Goal: Information Seeking & Learning: Learn about a topic

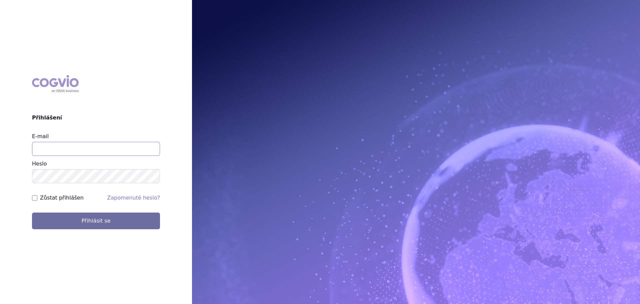
drag, startPoint x: 94, startPoint y: 141, endPoint x: 92, endPoint y: 145, distance: 3.6
click at [92, 145] on input "E-mail" at bounding box center [96, 149] width 128 height 14
type input "veronika.damborska@vzp.cz"
click at [32, 212] on button "Přihlásit se" at bounding box center [96, 220] width 128 height 17
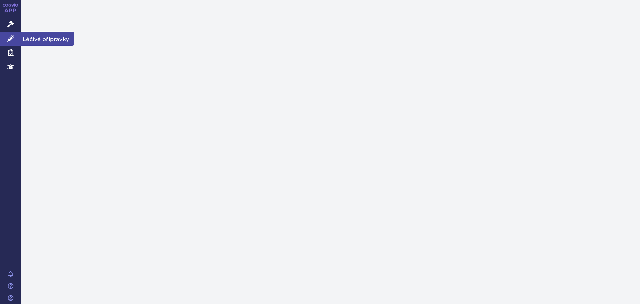
click at [15, 36] on link "Léčivé přípravky" at bounding box center [10, 39] width 21 height 14
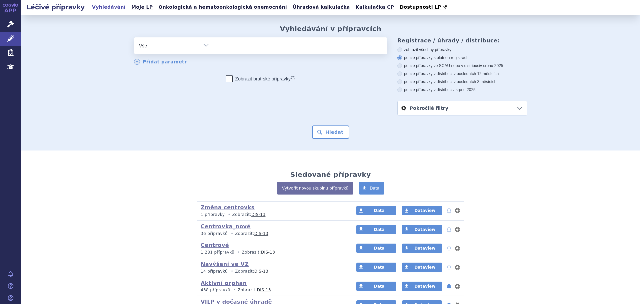
click at [248, 47] on ul at bounding box center [300, 44] width 173 height 14
click at [214, 47] on select at bounding box center [214, 45] width 0 height 17
click at [13, 25] on icon at bounding box center [10, 24] width 7 height 7
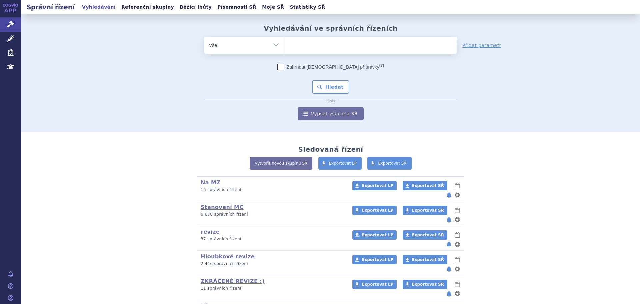
click at [289, 46] on ul at bounding box center [370, 44] width 173 height 14
click at [284, 46] on select at bounding box center [284, 45] width 0 height 17
click at [313, 44] on ul at bounding box center [370, 44] width 173 height 14
click at [284, 44] on select at bounding box center [284, 45] width 0 height 17
type input "he"
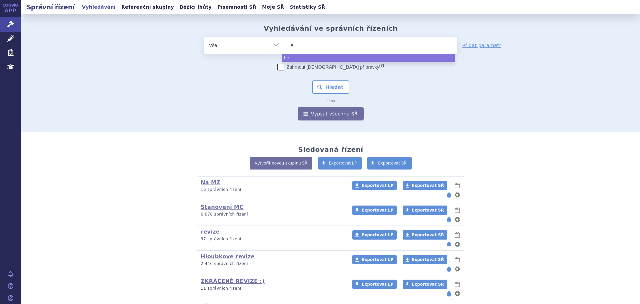
type input "het"
type input "hetr"
type input "hetro"
type input "hetroni"
type input "hetronif"
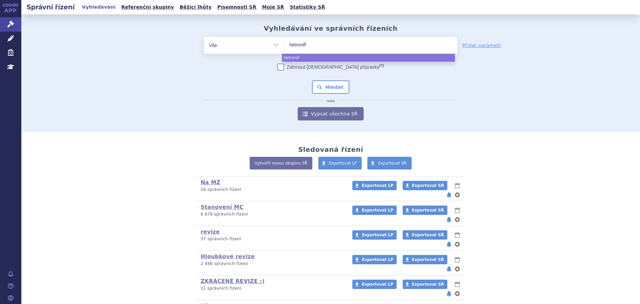
type input "hetronifly"
select select "hetronifly"
click at [326, 86] on button "Hledat" at bounding box center [331, 86] width 38 height 13
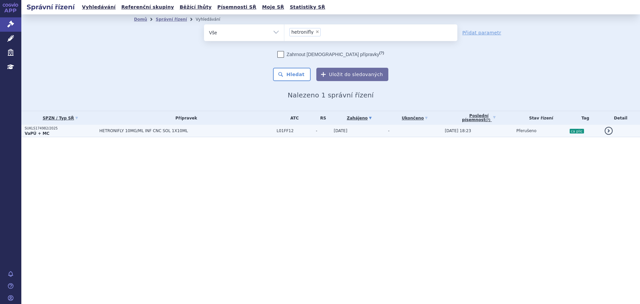
click at [240, 131] on span "HETRONIFLY 10MG/ML INF CNC SOL 1X10ML" at bounding box center [182, 130] width 167 height 5
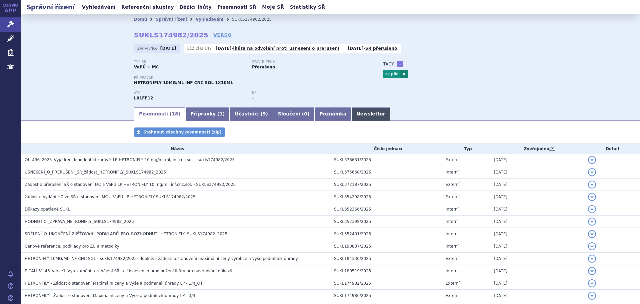
click at [351, 114] on link "Newsletter" at bounding box center [370, 113] width 39 height 13
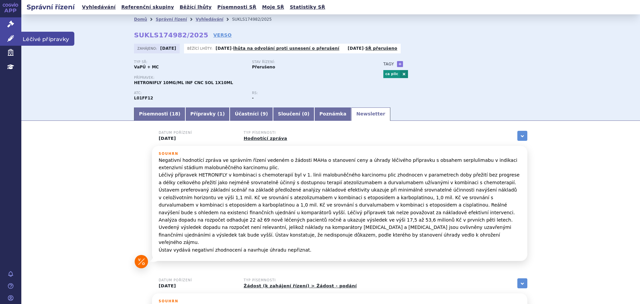
click at [14, 40] on link "Léčivé přípravky" at bounding box center [10, 39] width 21 height 14
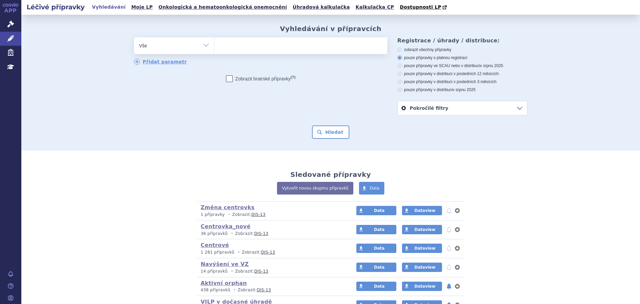
click at [259, 51] on ul at bounding box center [300, 44] width 173 height 14
click at [214, 52] on select at bounding box center [214, 45] width 0 height 17
type input "va"
type input "van"
type input "vanc"
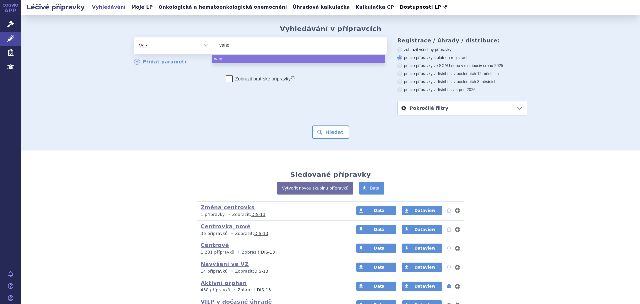
type input "vanco"
type input "vancomy"
type input "vancomyc"
type input "[MEDICAL_DATA]"
select select "[MEDICAL_DATA]"
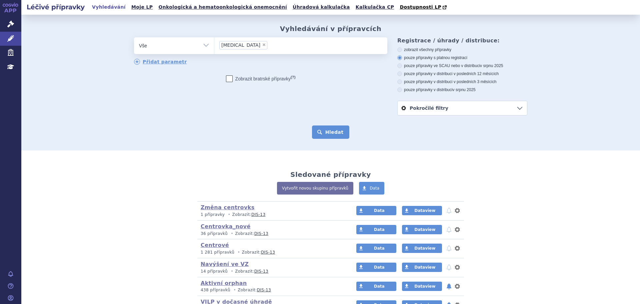
click at [320, 134] on button "Hledat" at bounding box center [331, 131] width 38 height 13
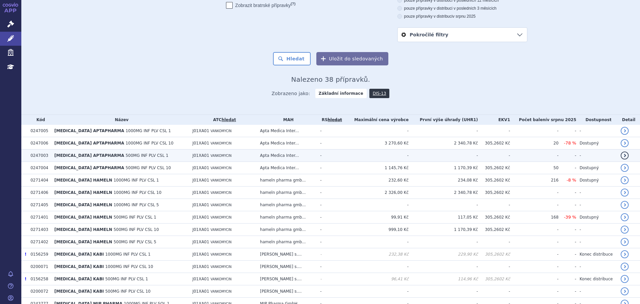
scroll to position [24, 0]
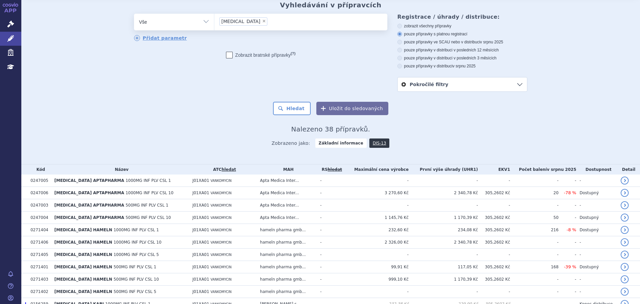
click at [417, 43] on label "pouze přípravky ve SCAU nebo v distribuci v srpnu 2025" at bounding box center [462, 41] width 130 height 5
click at [402, 43] on input "pouze přípravky ve SCAU nebo v distribuci v srpnu 2025" at bounding box center [400, 43] width 4 height 4
radio input "true"
click at [296, 106] on button "Hledat" at bounding box center [292, 108] width 38 height 13
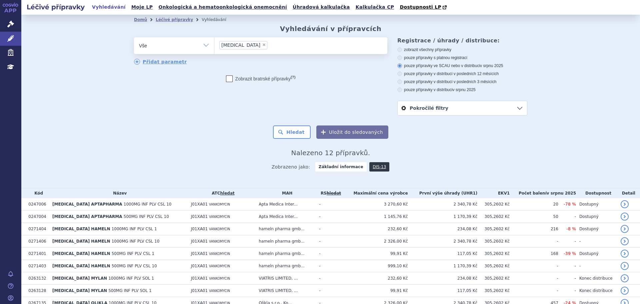
scroll to position [70, 0]
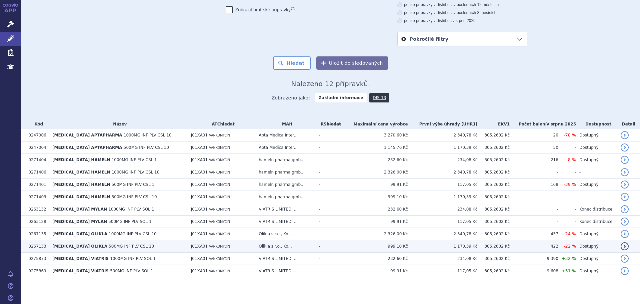
click at [203, 244] on td "J01XA01 VANKOMYCIN" at bounding box center [222, 246] width 68 height 12
click at [111, 244] on span "500MG INF PLV CSL 10" at bounding box center [131, 246] width 45 height 5
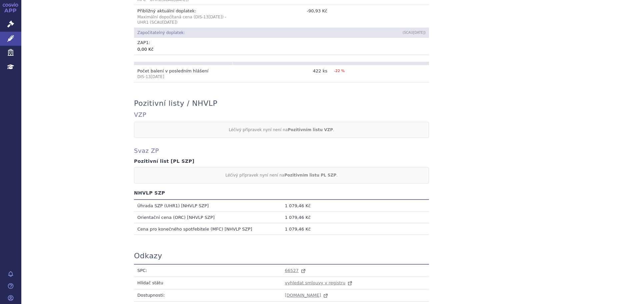
scroll to position [329, 0]
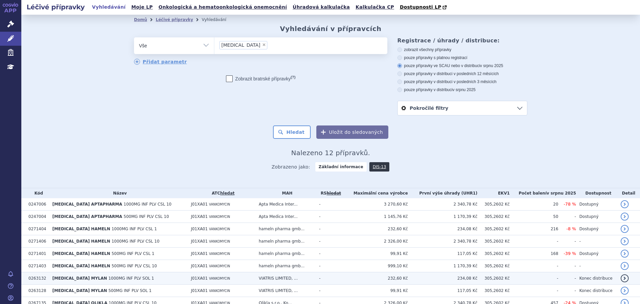
scroll to position [70, 0]
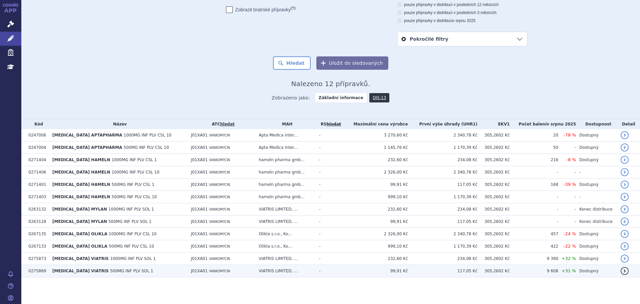
click at [125, 273] on span "500MG INF PLV SOL 1" at bounding box center [131, 270] width 43 height 5
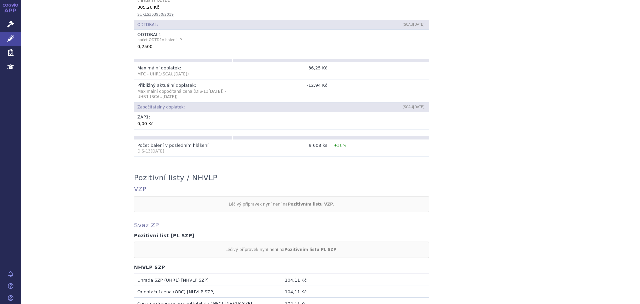
scroll to position [533, 0]
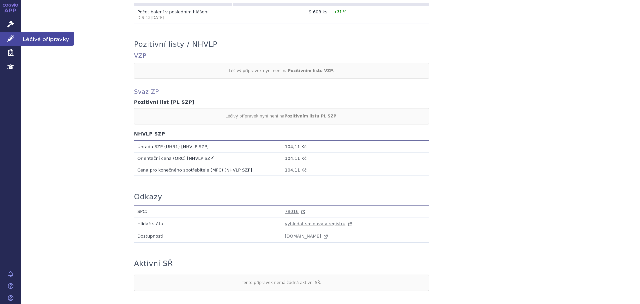
click at [10, 33] on link "Léčivé přípravky" at bounding box center [10, 39] width 21 height 14
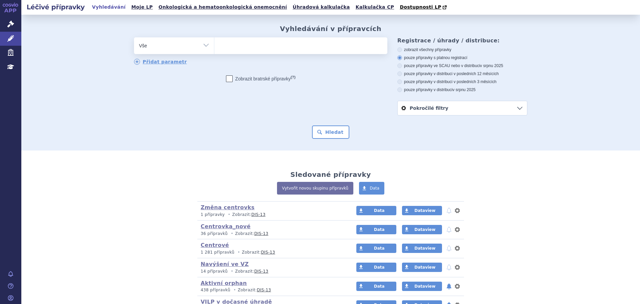
click at [247, 45] on ul at bounding box center [300, 44] width 173 height 14
click at [214, 45] on select at bounding box center [214, 45] width 0 height 17
type input "iqi"
type input "iqir"
type input "iqirv"
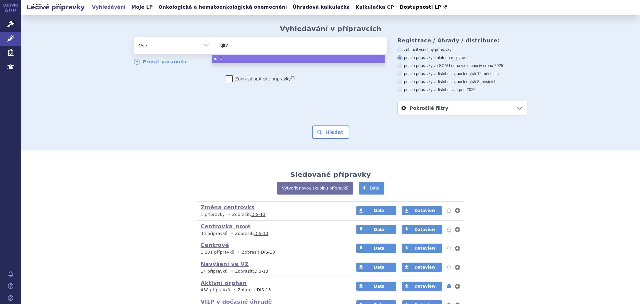
type input "iqirvo"
select select "iqirvo"
click at [14, 24] on link "Správní řízení" at bounding box center [10, 24] width 21 height 14
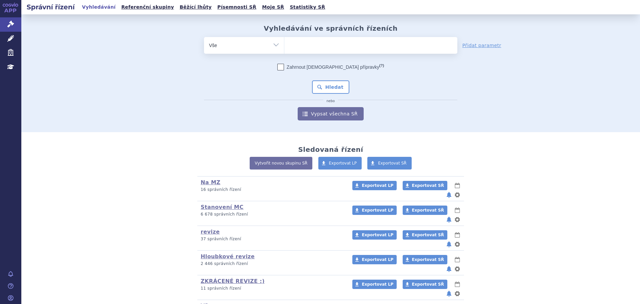
click at [301, 49] on ul at bounding box center [370, 44] width 173 height 14
click at [284, 49] on select at bounding box center [284, 45] width 0 height 17
click at [303, 43] on ul at bounding box center [370, 44] width 173 height 14
click at [284, 43] on select at bounding box center [284, 45] width 0 height 17
click at [310, 42] on ul at bounding box center [370, 44] width 173 height 14
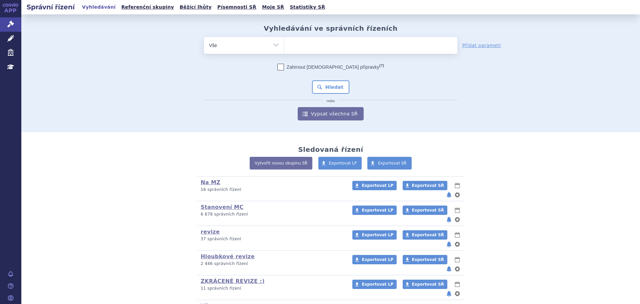
click at [284, 42] on select at bounding box center [284, 45] width 0 height 17
type input "iq"
type input "iqi"
type input "iqir"
type input "iqirv"
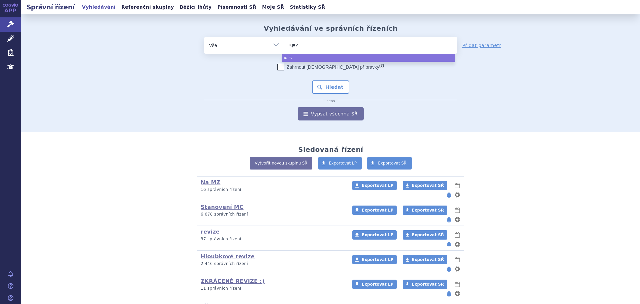
type input "iqirvo"
select select "iqirvo"
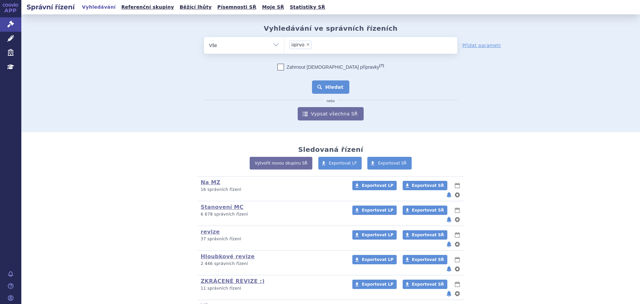
click at [324, 80] on button "Hledat" at bounding box center [331, 86] width 38 height 13
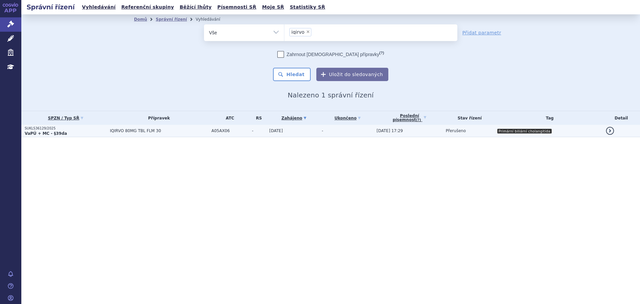
click at [364, 131] on td "-" at bounding box center [345, 131] width 55 height 12
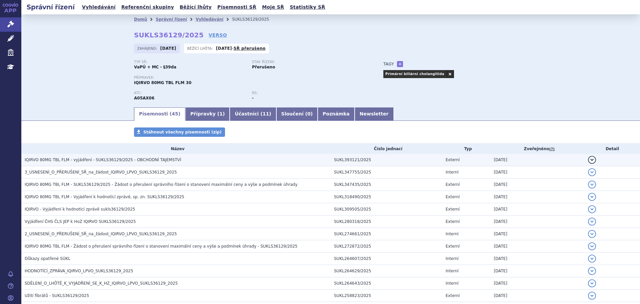
click at [96, 162] on span "IQIRVO 80MG TBL FLM - vyjádření - SUKLS36129/2025 - OBCHODNÍ TAJEMSTVÍ" at bounding box center [103, 159] width 157 height 5
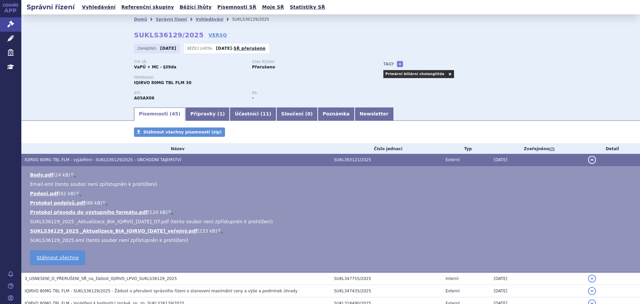
scroll to position [33, 0]
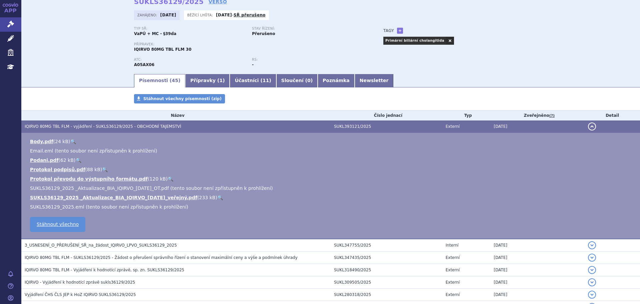
click at [76, 159] on link "🔍" at bounding box center [79, 159] width 6 height 5
click at [217, 196] on link "🔍" at bounding box center [220, 197] width 6 height 5
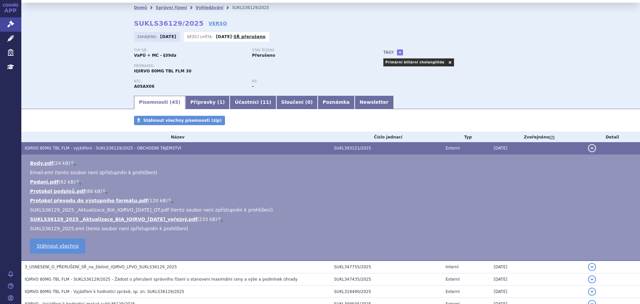
scroll to position [0, 0]
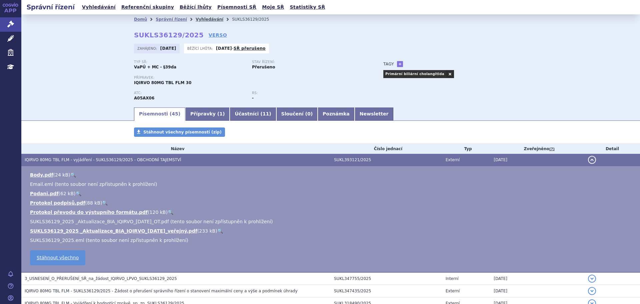
click at [196, 19] on link "Vyhledávání" at bounding box center [210, 19] width 28 height 5
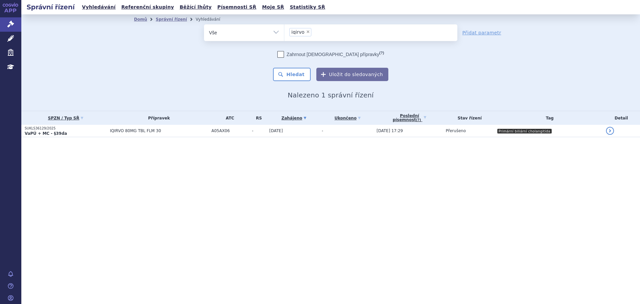
click at [307, 31] on span "×" at bounding box center [308, 32] width 4 height 4
click at [284, 31] on select "iqirvo" at bounding box center [284, 32] width 0 height 17
select select
type input "if"
type input "i"
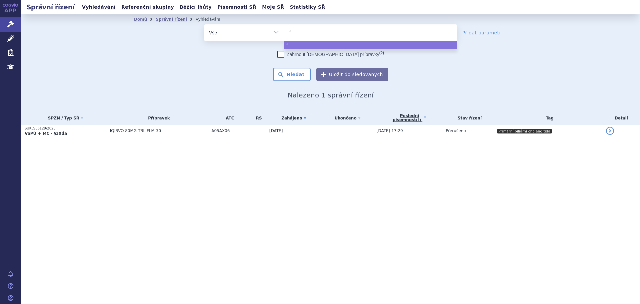
type input "fi"
type input "fing"
type input "fingo"
type input "fingol"
type input "fingoli"
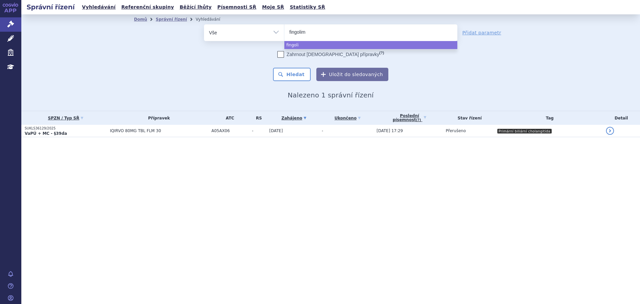
type input "fingolimo"
type input "fingolimod"
select select "fingolimod"
click at [298, 72] on button "Hledat" at bounding box center [292, 74] width 38 height 13
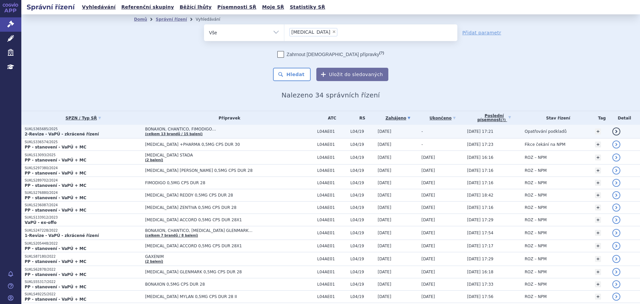
click at [221, 133] on td "BONAXON, CHANTICO, FIMODIGO… (celkem 13 brandů / 15 balení)" at bounding box center [228, 132] width 172 height 14
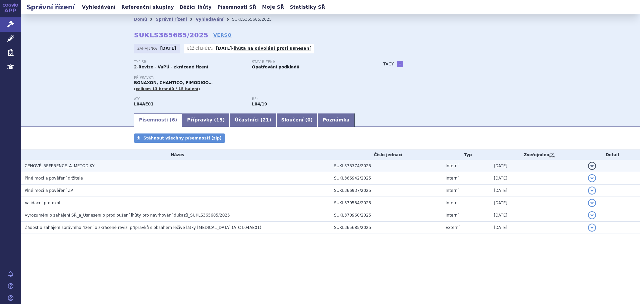
click at [90, 166] on h3 "CENOVÉ_REFERENCE_A_METODIKY" at bounding box center [178, 165] width 306 height 7
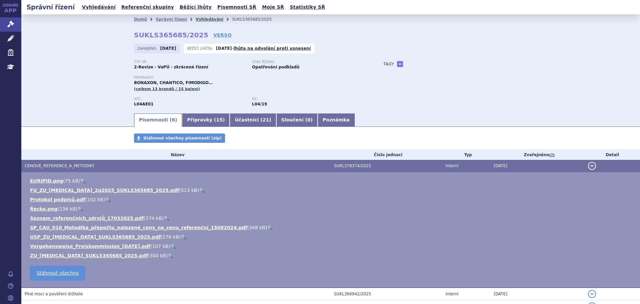
click at [199, 19] on link "Vyhledávání" at bounding box center [210, 19] width 28 height 5
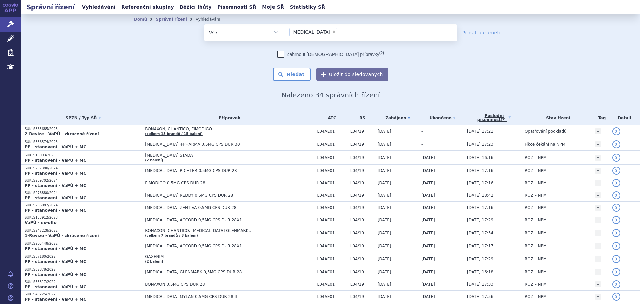
click at [245, 41] on form "odstranit Vše Spisová značka Typ SŘ fingolimod ×" at bounding box center [330, 52] width 253 height 57
click at [248, 34] on select "Vše Spisová značka Typ SŘ Přípravek/SUKL kód Účastník/Držitel" at bounding box center [244, 31] width 80 height 15
select select "filter-procedure-type"
click at [204, 24] on select "Vše Spisová značka Typ SŘ Přípravek/SUKL kód Účastník/Držitel" at bounding box center [244, 31] width 80 height 15
click at [308, 35] on ul at bounding box center [370, 31] width 173 height 14
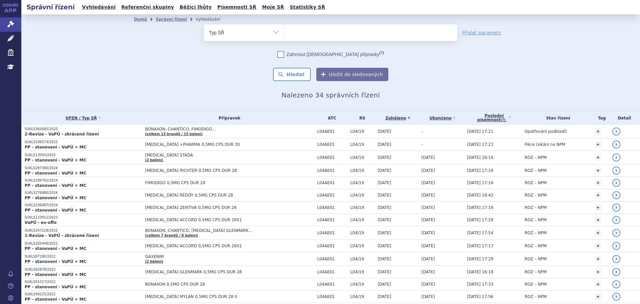
click at [284, 35] on select at bounding box center [284, 32] width 0 height 17
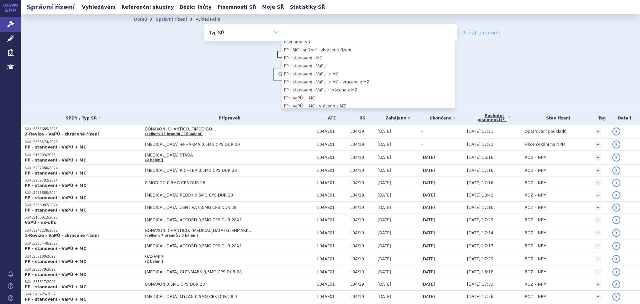
scroll to position [333, 0]
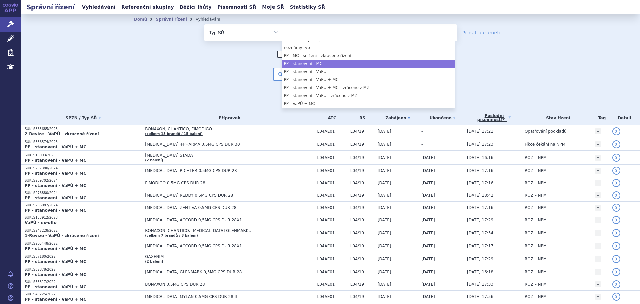
click at [350, 62] on li "PP - stanovení - MC" at bounding box center [368, 64] width 173 height 8
select select "8ebcc2a4-adab-4fd9-93ba-90e0f4de626a"
click at [258, 63] on div "Zahrnout bratrské přípravky (?) * Pozor, hledání dle vyhledávacího parametru In…" at bounding box center [330, 66] width 253 height 30
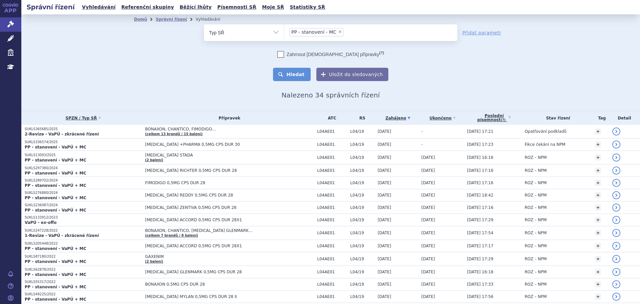
click at [298, 69] on button "Hledat" at bounding box center [292, 74] width 38 height 13
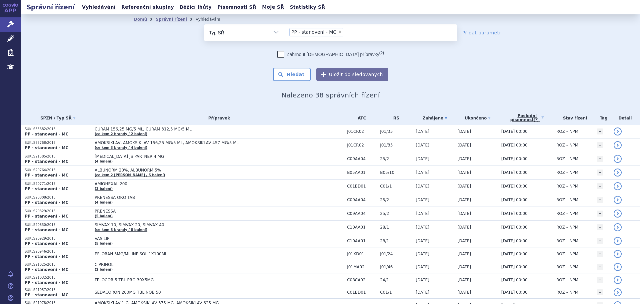
click at [338, 30] on span "×" at bounding box center [340, 32] width 4 height 4
click at [284, 30] on select "PP - stanovení - MC" at bounding box center [284, 32] width 0 height 17
select select
type input "p"
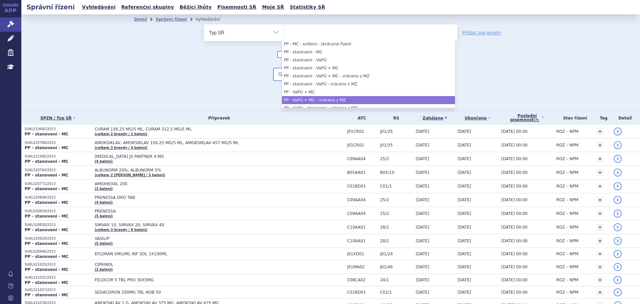
scroll to position [333, 0]
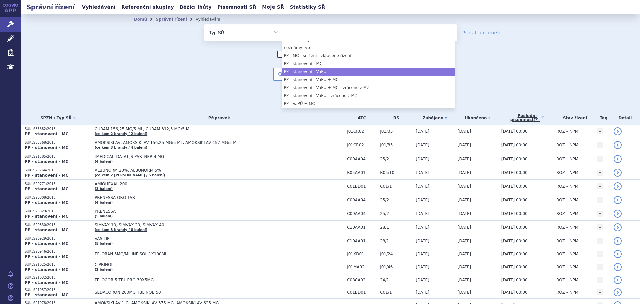
click at [330, 72] on li "PP - stanovení - VaPÚ" at bounding box center [368, 72] width 173 height 8
select select "84278796-84de-4582-b0f8-61eec2e942b4"
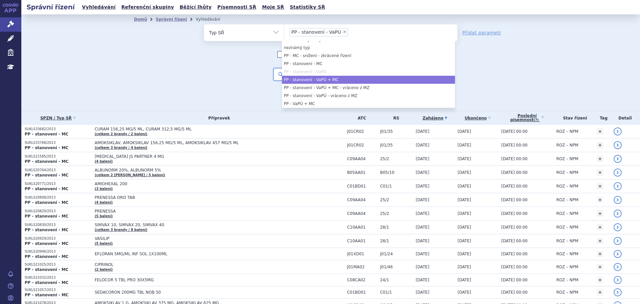
click at [337, 79] on li "PP - stanovení - VaPÚ + MC" at bounding box center [368, 80] width 173 height 8
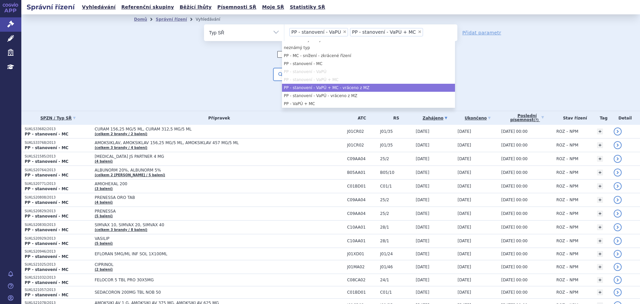
click at [345, 87] on li "PP - stanovení - VaPÚ + MC - vráceno z MZ" at bounding box center [368, 88] width 173 height 8
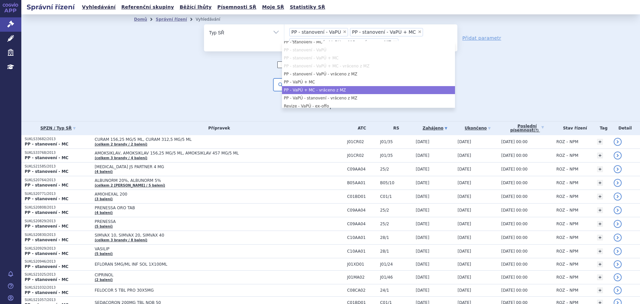
scroll to position [367, 0]
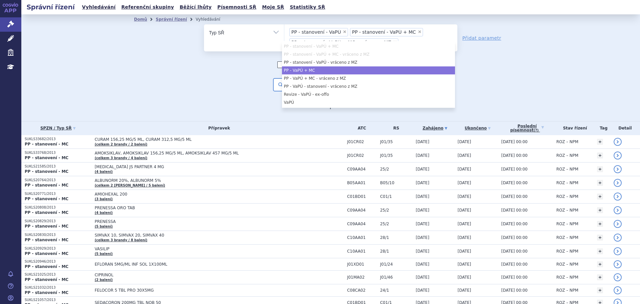
click at [327, 71] on li "PP - VaPÚ + MC" at bounding box center [368, 70] width 173 height 8
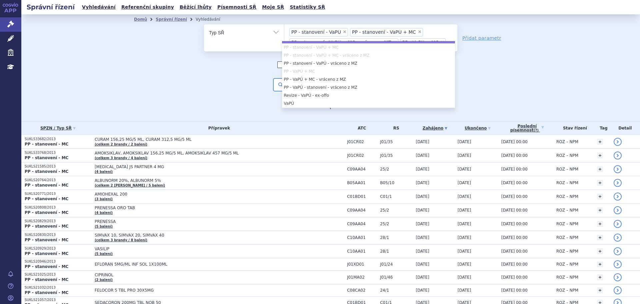
scroll to position [377, 0]
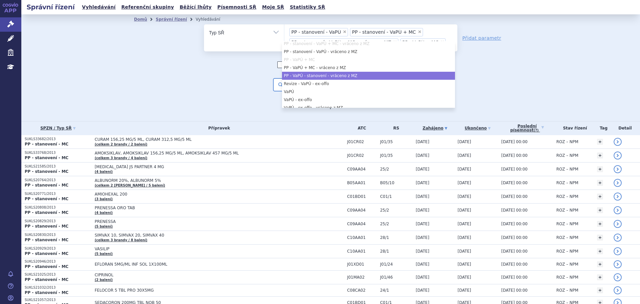
click at [224, 79] on div "Zahrnout bratrské přípravky (?) * Pozor, hledání dle vyhledávacího parametru In…" at bounding box center [330, 76] width 253 height 30
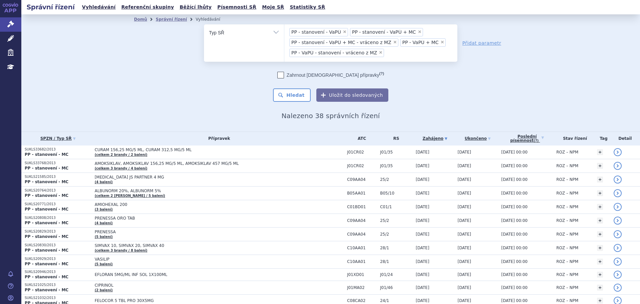
click at [393, 42] on span "×" at bounding box center [395, 42] width 4 height 4
click at [284, 41] on select "PP - stanovení - VaPÚ PP - stanovení - VaPÚ + MC PP - stanovení - VaPÚ + MC - v…" at bounding box center [284, 32] width 0 height 17
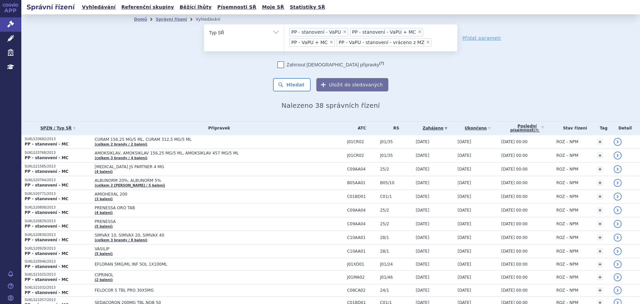
click at [426, 42] on span "×" at bounding box center [428, 42] width 4 height 4
click at [284, 41] on select "PP - stanovení - VaPÚ PP - stanovení - VaPÚ + MC PP - VaPÚ + MC PP - VaPÚ - sta…" at bounding box center [284, 32] width 0 height 17
click at [345, 45] on ul "× PP - stanovení - VaPÚ × PP - stanovení - VaPÚ + MC × PP - VaPÚ + MC" at bounding box center [370, 36] width 173 height 25
click at [284, 41] on select "PP - stanovení - VaPÚ PP - stanovení - VaPÚ + MC PP - VaPÚ + MC" at bounding box center [284, 32] width 0 height 17
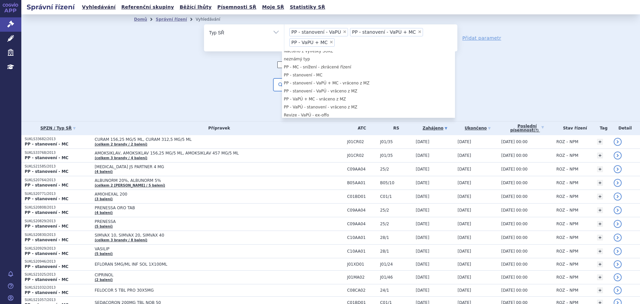
scroll to position [333, 0]
click at [197, 92] on div "Domů Správní řízení Vyhledávání Vyhledávání ve správních řízeních odstranit Vše…" at bounding box center [331, 66] width 420 height 85
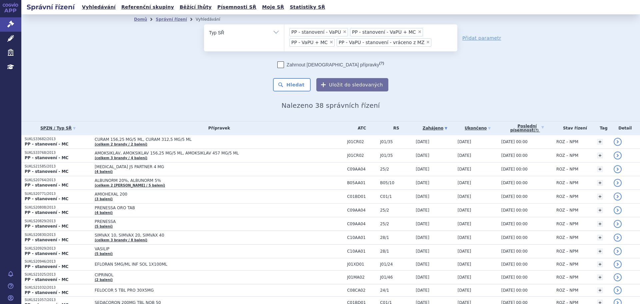
click at [426, 43] on span "×" at bounding box center [428, 42] width 4 height 4
click at [284, 41] on select "PP - stanovení - VaPÚ PP - stanovení - VaPÚ + MC PP - VaPÚ + MC PP - VaPÚ - sta…" at bounding box center [284, 32] width 0 height 17
drag, startPoint x: 500, startPoint y: 103, endPoint x: 485, endPoint y: 97, distance: 15.5
click at [500, 103] on h2 "Nalezeno 38 správních řízení" at bounding box center [330, 105] width 393 height 8
click at [300, 84] on button "Hledat" at bounding box center [292, 84] width 38 height 13
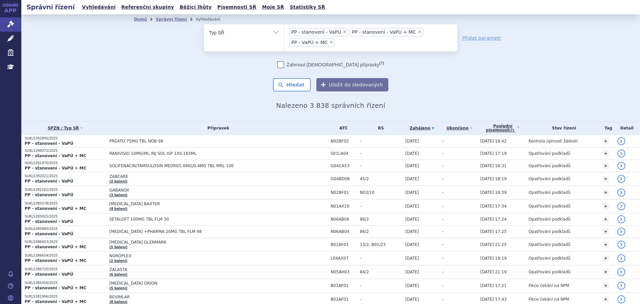
click at [284, 64] on icon at bounding box center [280, 64] width 7 height 7
click at [283, 64] on input "Zahrnout [DEMOGRAPHIC_DATA] přípravky (?)" at bounding box center [281, 66] width 4 height 4
checkbox input "true"
click at [336, 86] on button "Uložit do sledovaných" at bounding box center [352, 84] width 72 height 13
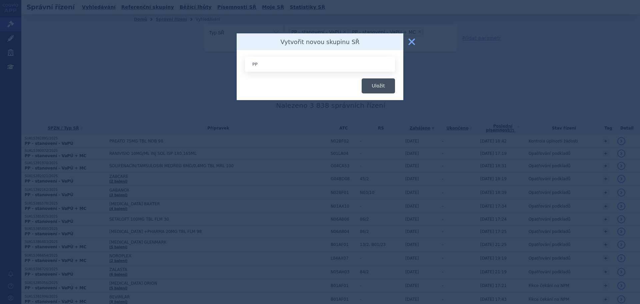
type input "PP"
click at [382, 87] on button "Uložit" at bounding box center [378, 85] width 33 height 15
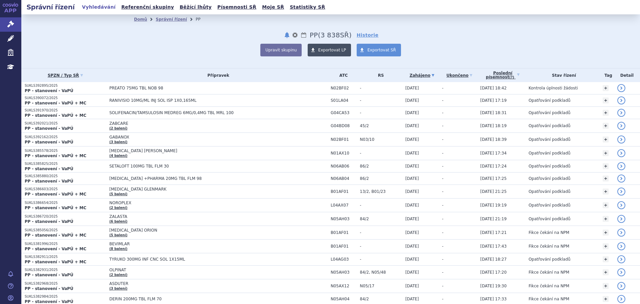
click at [334, 50] on span "Exportovat LP" at bounding box center [332, 50] width 28 height 5
click at [294, 48] on button "Upravit skupinu" at bounding box center [280, 50] width 41 height 13
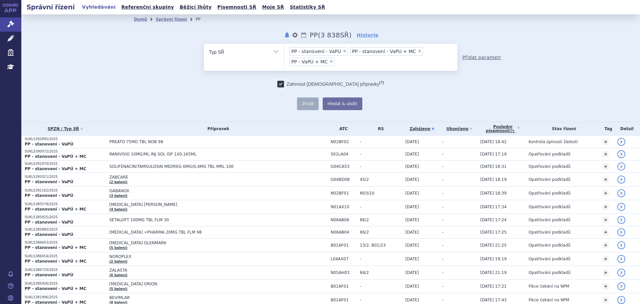
click at [479, 59] on link "Přidat parametr" at bounding box center [481, 57] width 39 height 7
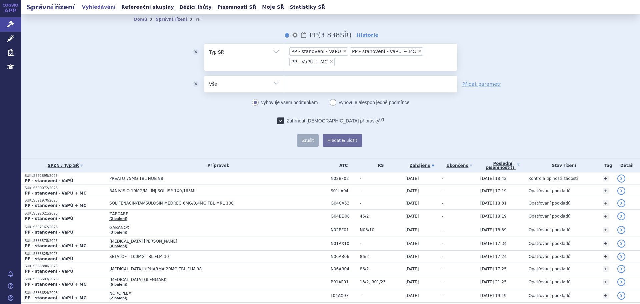
click at [274, 84] on select "Vše Spisová značka Typ SŘ Přípravek/SUKL kód Účastník/Držitel" at bounding box center [244, 83] width 80 height 15
click at [204, 76] on select "Vše Spisová značka Typ SŘ Přípravek/SUKL kód Účastník/Držitel" at bounding box center [244, 83] width 80 height 15
click at [243, 84] on select "Vše Spisová značka Typ SŘ Přípravek/SUKL kód Účastník/Držitel" at bounding box center [244, 83] width 80 height 15
select select "filter-procedure-product-status"
click at [204, 76] on select "Vše Spisová značka Typ SŘ Přípravek/SUKL kód Účastník/Držitel" at bounding box center [244, 83] width 80 height 15
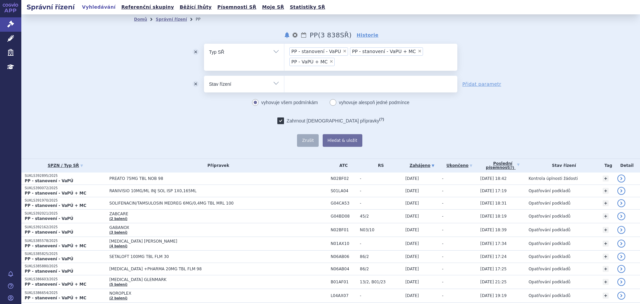
click at [333, 72] on div "odstranit Vše Spisová značka Typ SŘ ×" at bounding box center [330, 68] width 253 height 49
click at [328, 79] on ul at bounding box center [370, 83] width 173 height 14
click at [284, 79] on select at bounding box center [284, 83] width 0 height 17
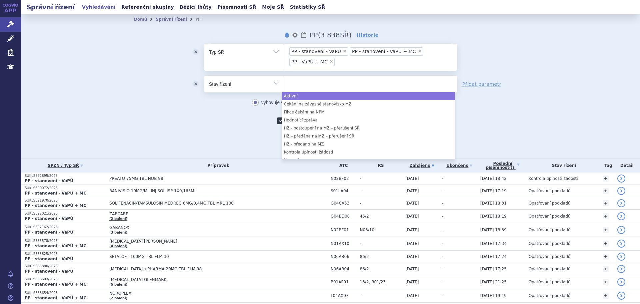
select select "a0d16f3a-7c3c-49b9-bbbf-43dbf2e58536"
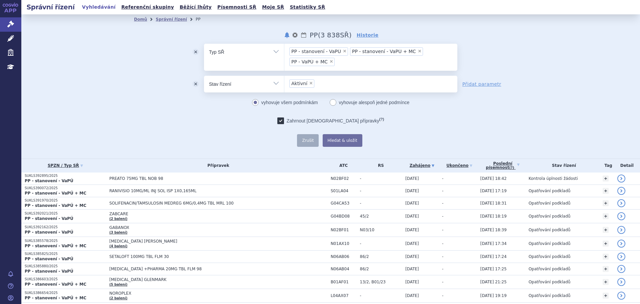
click at [327, 86] on ul "× Aktivní" at bounding box center [370, 83] width 173 height 15
click at [284, 86] on select "Aktivní" at bounding box center [284, 83] width 0 height 17
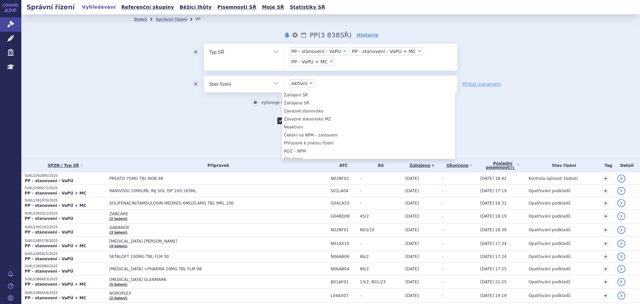
scroll to position [181, 0]
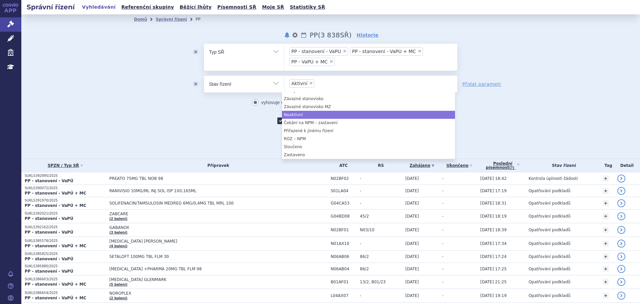
click at [94, 70] on div "Domů Správní řízení PP notifikace nastavení Přejmenovat Smazat Lhůty PP (bez ) …" at bounding box center [330, 86] width 619 height 144
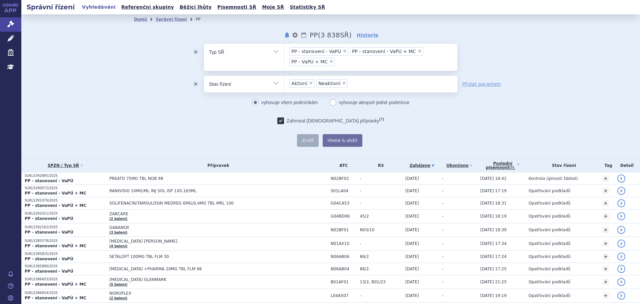
click at [342, 82] on span "×" at bounding box center [344, 83] width 4 height 4
click at [284, 82] on select "Aktivní Neaktivní" at bounding box center [284, 83] width 0 height 17
click at [346, 141] on button "Hledat & uložit" at bounding box center [343, 140] width 40 height 13
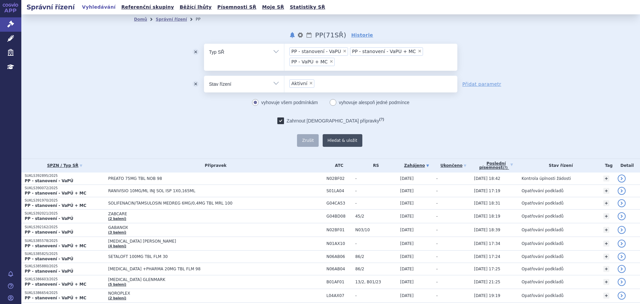
click at [324, 143] on button "Hledat & uložit" at bounding box center [343, 140] width 40 height 13
click at [244, 136] on div "Zahrnout bratrské přípravky (?) * Pozor, hledání dle vyhledávacího parametru In…" at bounding box center [330, 131] width 253 height 29
click at [8, 20] on link "Správní řízení" at bounding box center [10, 24] width 21 height 14
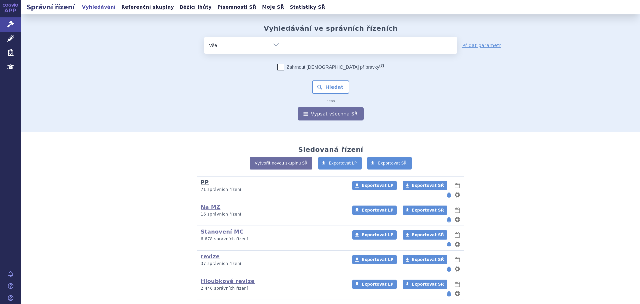
click at [203, 180] on link "PP" at bounding box center [205, 182] width 8 height 6
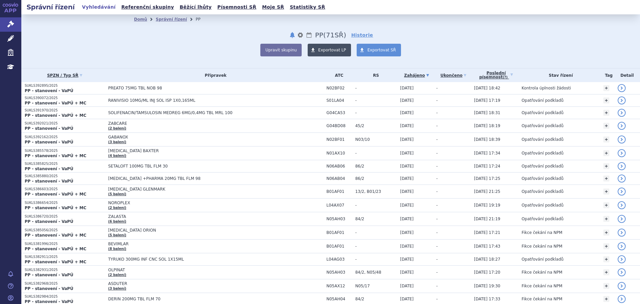
click at [322, 52] on span "Exportovat LP" at bounding box center [332, 50] width 28 height 5
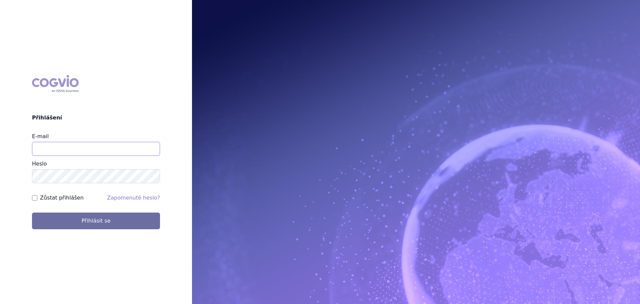
click at [78, 143] on input "E-mail" at bounding box center [96, 149] width 128 height 14
type input "[PERSON_NAME][EMAIL_ADDRESS][DOMAIN_NAME]"
click at [32, 212] on button "Přihlásit se" at bounding box center [96, 220] width 128 height 17
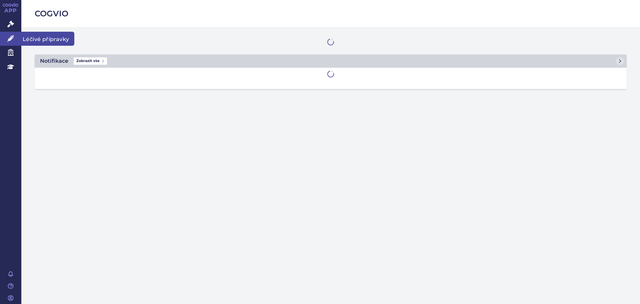
click at [9, 44] on link "Léčivé přípravky" at bounding box center [10, 39] width 21 height 14
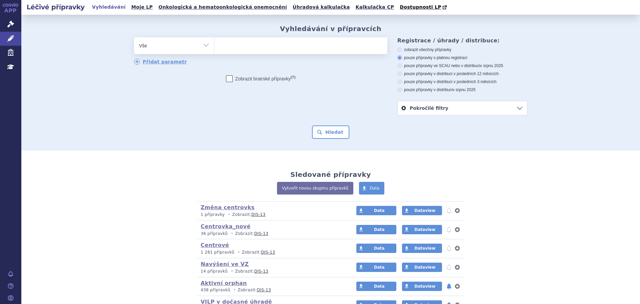
click at [169, 43] on select "Vše Přípravek/SUKL kód MAH VPOIS ATC/Aktivní látka Léková forma Síla" at bounding box center [174, 44] width 80 height 15
select select "filter-atc-group"
click at [134, 38] on select "Vše Přípravek/SUKL kód MAH VPOIS ATC/Aktivní látka Léková forma Síla" at bounding box center [174, 44] width 80 height 15
click at [245, 50] on ul at bounding box center [300, 44] width 173 height 14
click at [214, 50] on select at bounding box center [214, 45] width 0 height 17
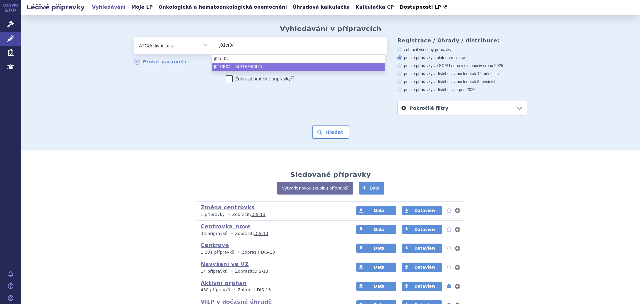
type input "j01cr04"
select select "J01CR04"
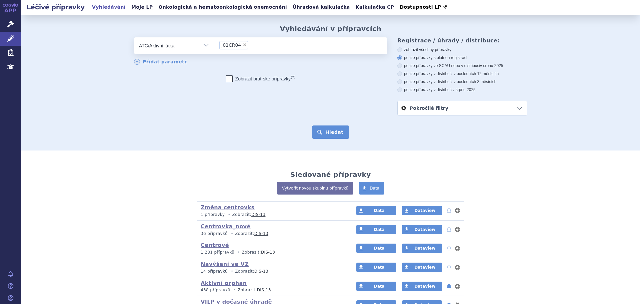
click at [317, 132] on button "Hledat" at bounding box center [331, 131] width 38 height 13
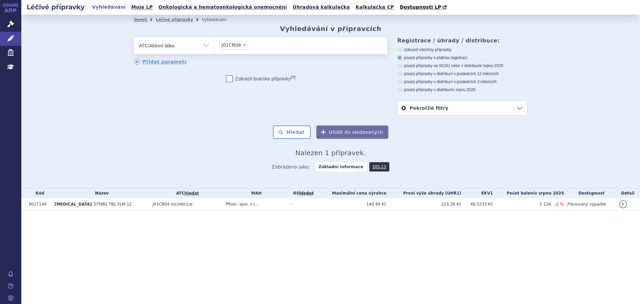
click at [256, 40] on ul "× J01CR04" at bounding box center [300, 44] width 173 height 15
click at [214, 40] on select "J01CR04" at bounding box center [214, 45] width 0 height 17
select select
type input "J01CR04"
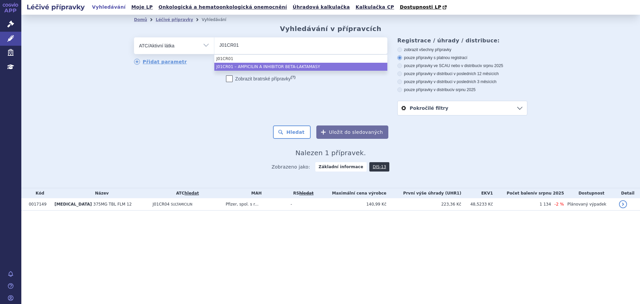
type input "J01CR01"
select select "J01CR01"
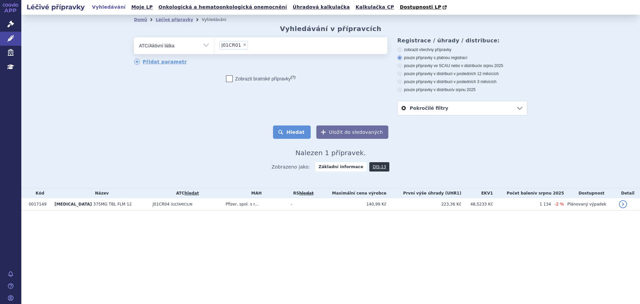
click at [290, 130] on button "Hledat" at bounding box center [292, 131] width 38 height 13
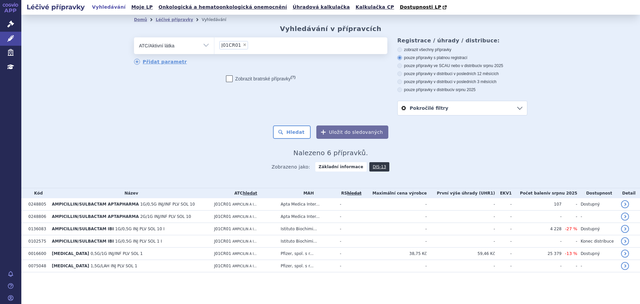
click at [243, 46] on span "×" at bounding box center [245, 45] width 4 height 4
click at [214, 46] on select "J01CR01" at bounding box center [214, 45] width 0 height 17
select select
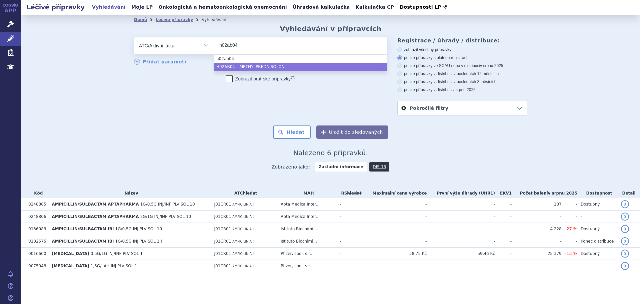
type input "h02ab04"
select select "H02AB04"
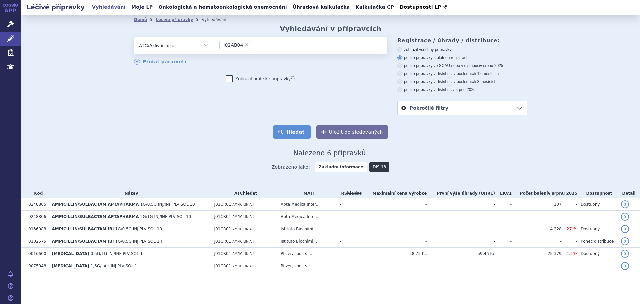
click at [286, 129] on button "Hledat" at bounding box center [292, 131] width 38 height 13
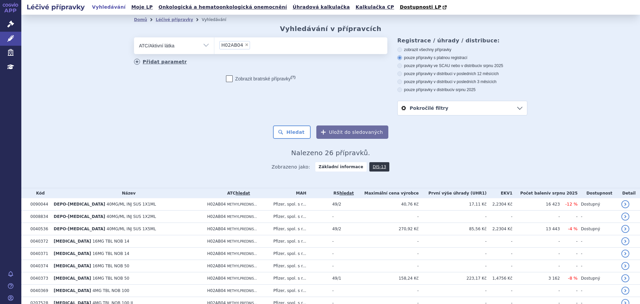
click at [152, 63] on link "Přidat parametr" at bounding box center [160, 62] width 53 height 6
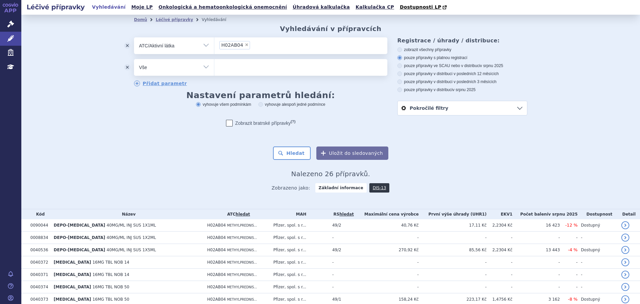
click at [161, 72] on select "Vše Přípravek/SUKL kód MAH VPOIS ATC/Aktivní látka Léková forma Síla" at bounding box center [174, 66] width 80 height 15
select select "filter-dosage-form"
click at [134, 59] on select "Vše Přípravek/SUKL kód MAH VPOIS ATC/Aktivní látka Léková forma Síla" at bounding box center [174, 66] width 80 height 15
click at [243, 68] on ul at bounding box center [300, 66] width 173 height 14
click at [214, 68] on select at bounding box center [214, 67] width 0 height 17
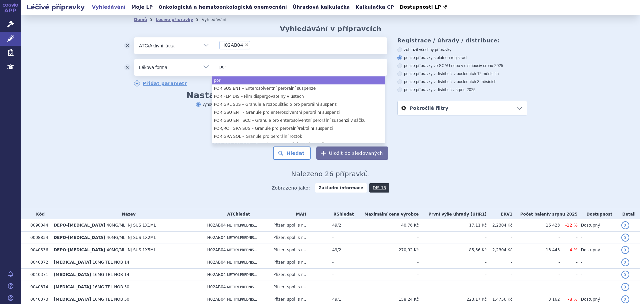
type input "por"
select select "por"
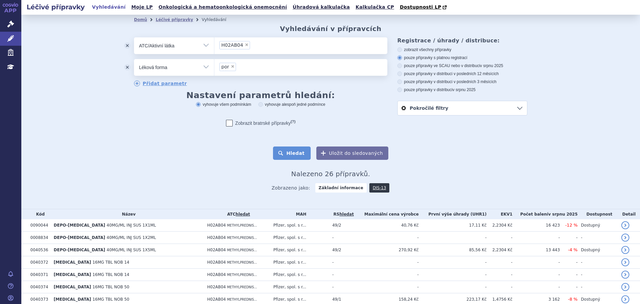
click at [294, 154] on button "Hledat" at bounding box center [292, 152] width 38 height 13
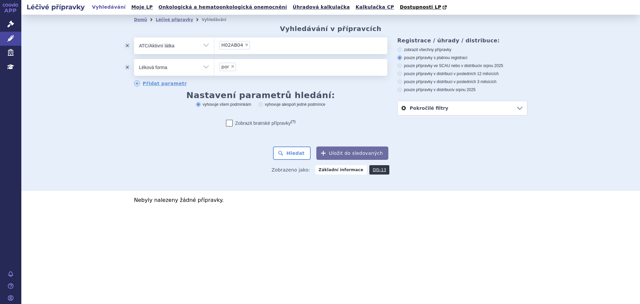
click at [125, 67] on button "odstranit" at bounding box center [127, 67] width 13 height 17
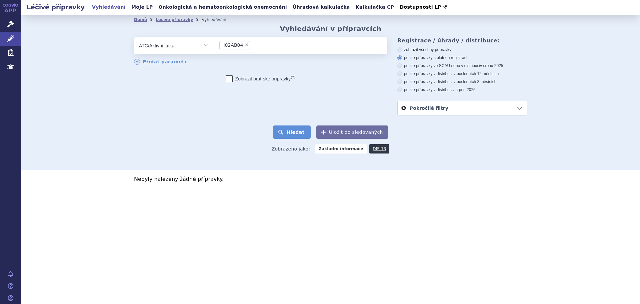
click at [290, 133] on button "Hledat" at bounding box center [292, 131] width 38 height 13
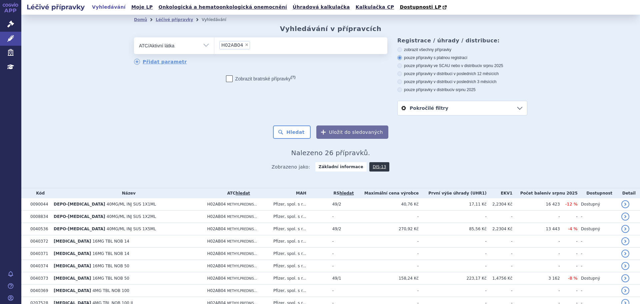
click at [436, 64] on label "pouze přípravky ve SCAU nebo v distribuci v srpnu 2025" at bounding box center [462, 65] width 130 height 5
click at [402, 64] on input "pouze přípravky ve SCAU nebo v distribuci v srpnu 2025" at bounding box center [400, 66] width 4 height 4
radio input "true"
click at [294, 130] on button "Hledat" at bounding box center [292, 131] width 38 height 13
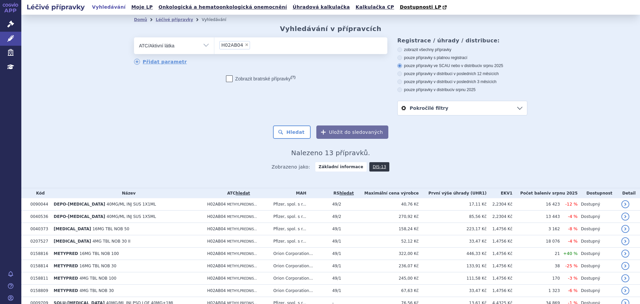
click at [245, 45] on span "×" at bounding box center [247, 45] width 4 height 4
click at [214, 45] on select "H02AB04" at bounding box center [214, 45] width 0 height 17
select select
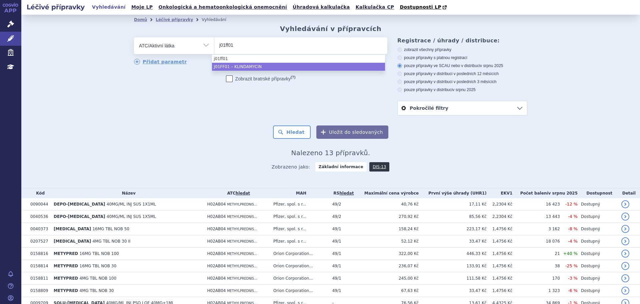
type input "j01ff01"
select select "J01FF01"
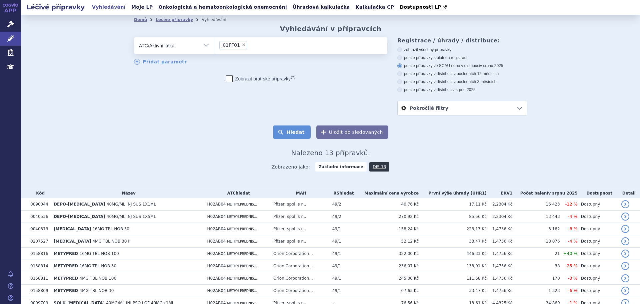
click at [297, 138] on button "Hledat" at bounding box center [292, 131] width 38 height 13
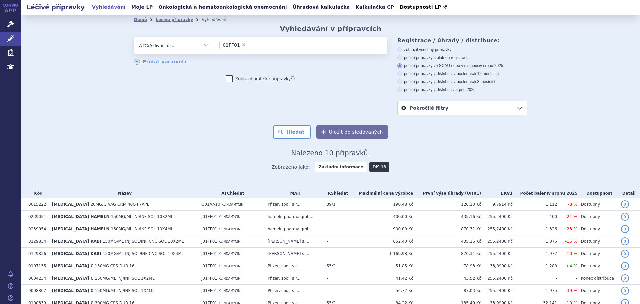
scroll to position [45, 0]
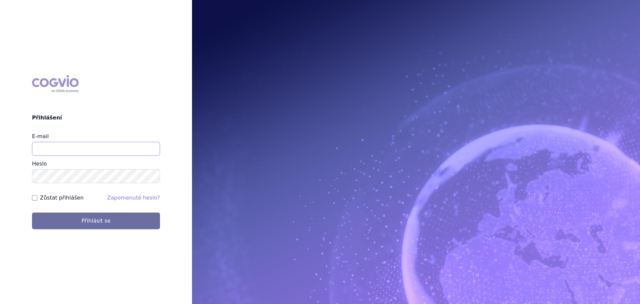
click at [94, 149] on input "E-mail" at bounding box center [96, 149] width 128 height 14
type input "veronika.damborska@vzp.cz"
click at [32, 212] on button "Přihlásit se" at bounding box center [96, 220] width 128 height 17
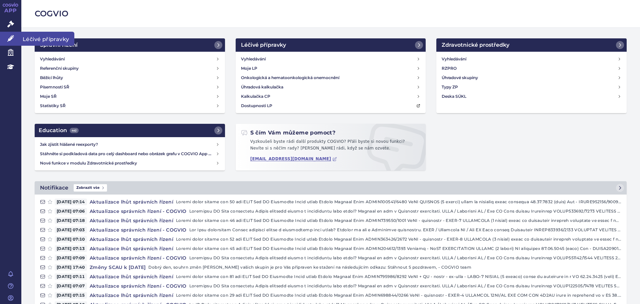
click at [11, 38] on icon at bounding box center [10, 38] width 7 height 7
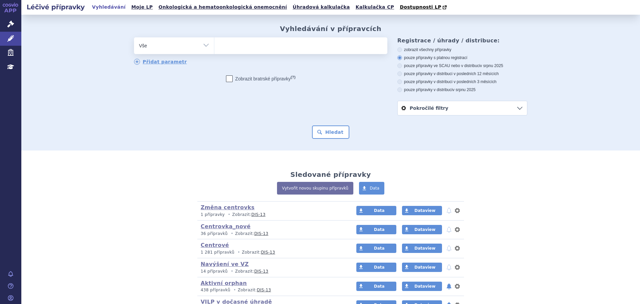
click at [201, 49] on select "Vše Přípravek/SUKL kód MAH VPOIS ATC/Aktivní látka Léková forma Síla" at bounding box center [174, 44] width 80 height 15
select select "filter-atc-group"
click at [134, 38] on select "Vše Přípravek/SUKL kód MAH VPOIS ATC/Aktivní látka Léková forma Síla" at bounding box center [174, 44] width 80 height 15
click at [241, 38] on ul at bounding box center [300, 44] width 173 height 14
click at [214, 38] on select at bounding box center [214, 45] width 0 height 17
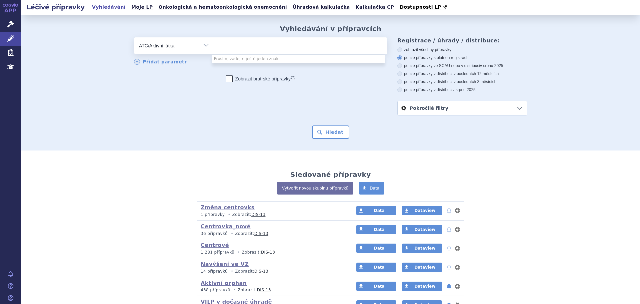
paste input "J01CR04"
type input "J01CR04"
select select "J01CR04"
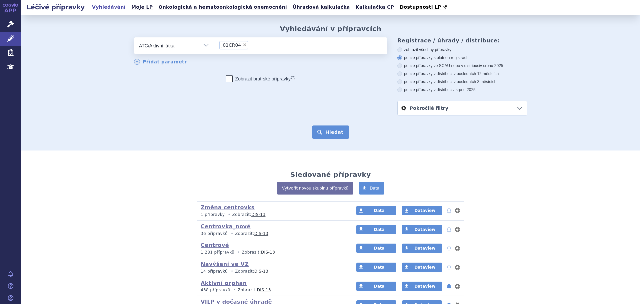
click at [335, 133] on button "Hledat" at bounding box center [331, 131] width 38 height 13
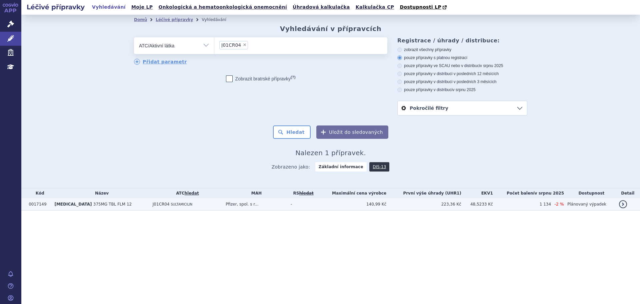
click at [283, 203] on td "Pfizer, spol. s r..." at bounding box center [254, 204] width 65 height 12
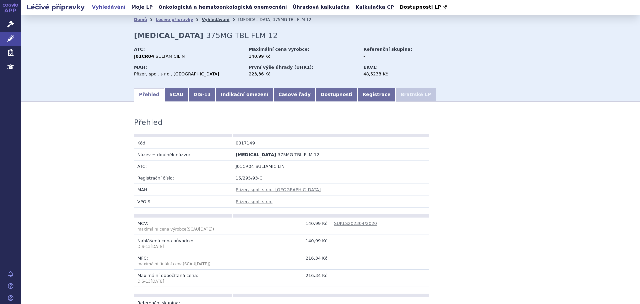
click at [205, 18] on link "Vyhledávání" at bounding box center [216, 19] width 28 height 5
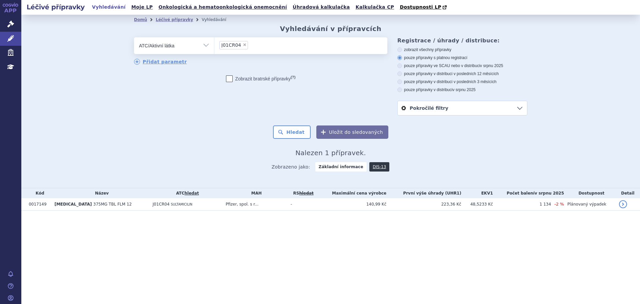
click at [255, 45] on ul "× J01CR04" at bounding box center [300, 44] width 173 height 15
click at [214, 45] on select "J01CR04" at bounding box center [214, 45] width 0 height 17
select select
type input "J01CR0"
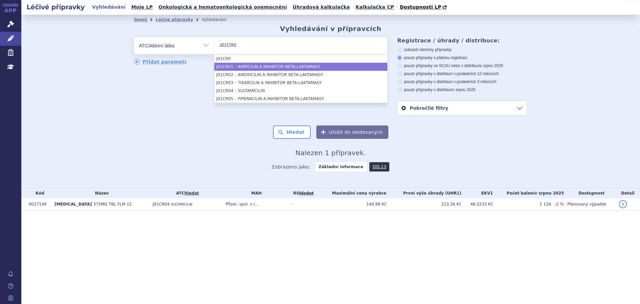
type input "J01CR0"
select select "J01CR01"
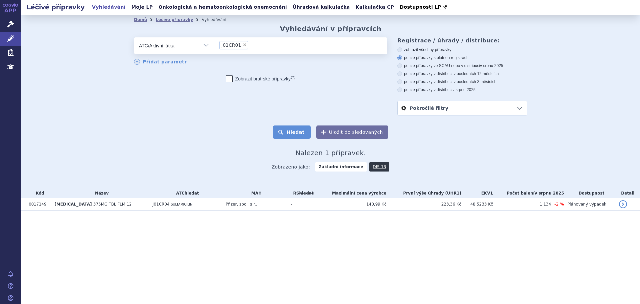
click at [306, 137] on button "Hledat" at bounding box center [292, 131] width 38 height 13
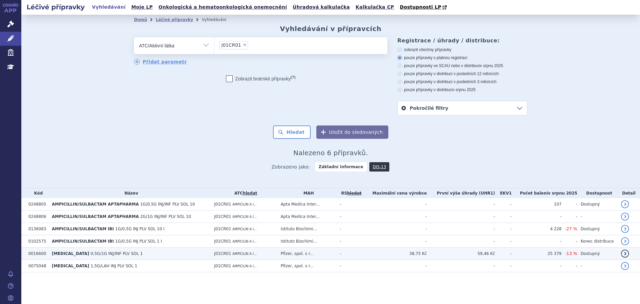
click at [427, 256] on td "38,75 Kč" at bounding box center [395, 253] width 64 height 12
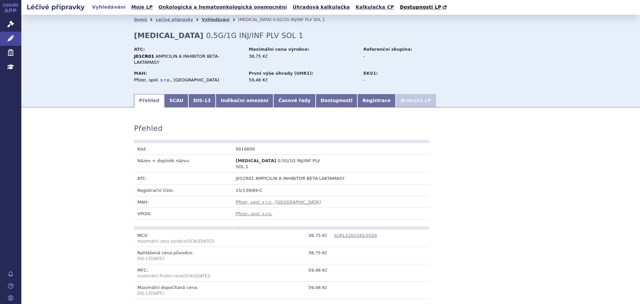
click at [202, 20] on link "Vyhledávání" at bounding box center [216, 19] width 28 height 5
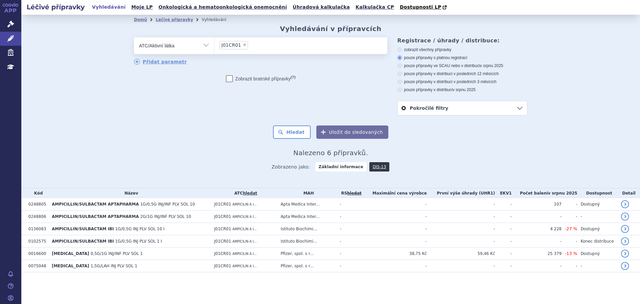
click at [243, 46] on span "×" at bounding box center [245, 45] width 4 height 4
click at [214, 46] on select "J01CR01" at bounding box center [214, 45] width 0 height 17
select select
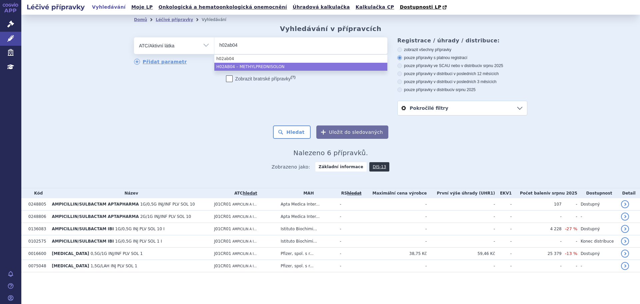
type input "h02ab04"
select select "H02AB04"
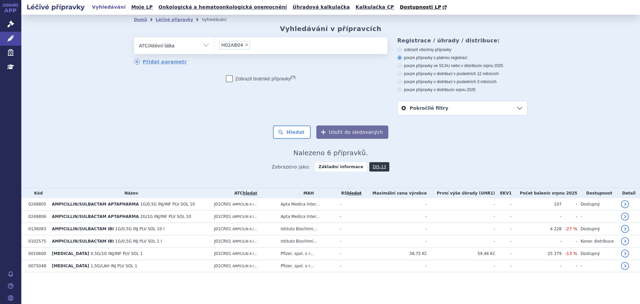
drag, startPoint x: 291, startPoint y: 130, endPoint x: 293, endPoint y: 125, distance: 5.9
click at [293, 125] on form "odstranit Vše Přípravek/SUKL kód MAH VPOIS ATC/Aktivní látka H02AB04" at bounding box center [330, 87] width 393 height 101
drag, startPoint x: 244, startPoint y: 45, endPoint x: 247, endPoint y: 46, distance: 3.5
click at [245, 45] on span "×" at bounding box center [247, 45] width 4 height 4
click at [214, 45] on select "H02AB04" at bounding box center [214, 45] width 0 height 17
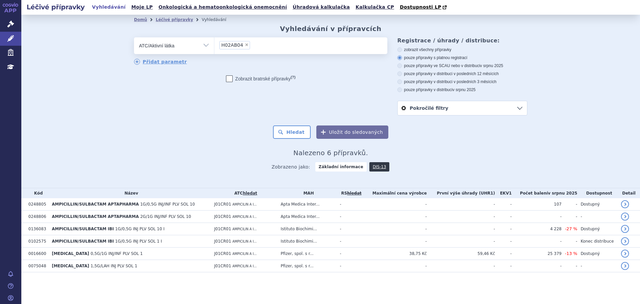
select select
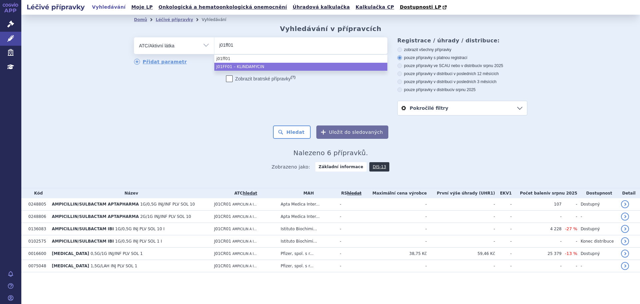
type input "j01ff01"
select select "J01FF01"
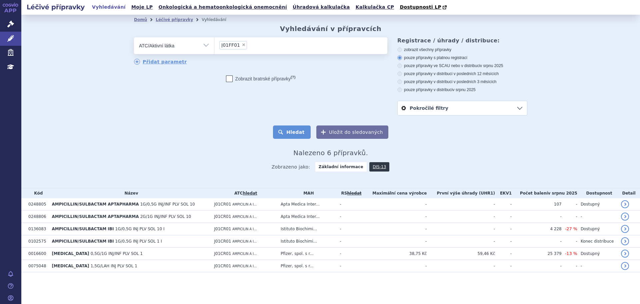
drag, startPoint x: 300, startPoint y: 130, endPoint x: 306, endPoint y: 135, distance: 7.6
click at [305, 136] on button "Hledat" at bounding box center [292, 131] width 38 height 13
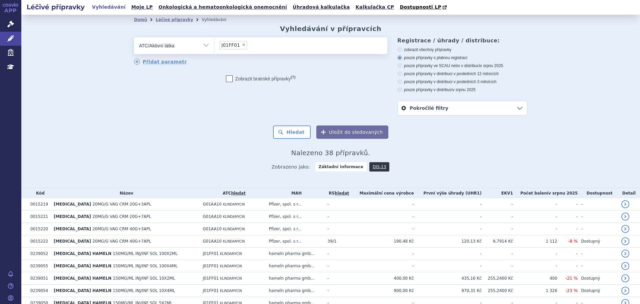
click at [437, 67] on label "pouze přípravky ve SCAU nebo v distribuci v srpnu 2025" at bounding box center [462, 65] width 130 height 5
click at [402, 67] on input "pouze přípravky ve SCAU nebo v distribuci v srpnu 2025" at bounding box center [400, 66] width 4 height 4
radio input "true"
click at [287, 125] on form "odstranit Vše Přípravek/SUKL kód MAH VPOIS ATC/Aktivní [PERSON_NAME] J01FF01" at bounding box center [330, 87] width 393 height 101
click at [288, 136] on button "Hledat" at bounding box center [292, 131] width 38 height 13
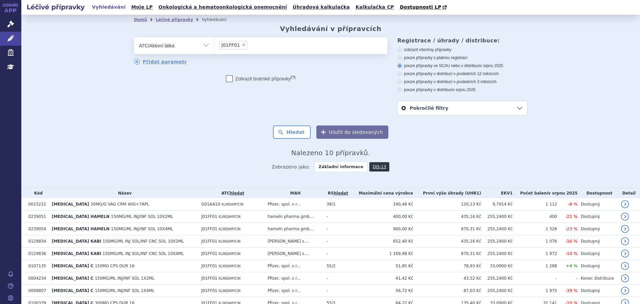
click at [197, 49] on select "Vše Přípravek/SUKL kód MAH VPOIS ATC/Aktivní látka Léková forma Síla" at bounding box center [174, 44] width 80 height 15
select select "filter-all"
click at [134, 38] on select "Vše Přípravek/SUKL kód MAH VPOIS ATC/Aktivní látka Léková forma Síla" at bounding box center [174, 44] width 80 height 15
click at [230, 48] on ul at bounding box center [300, 44] width 173 height 14
click at [214, 48] on select at bounding box center [214, 45] width 0 height 17
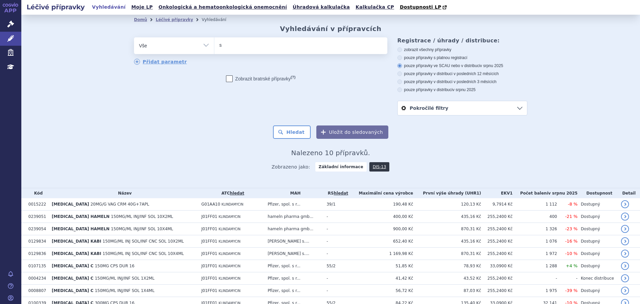
type input "so"
type input "solu"
type input "solu-"
type input "solu-m"
type input "solu-me"
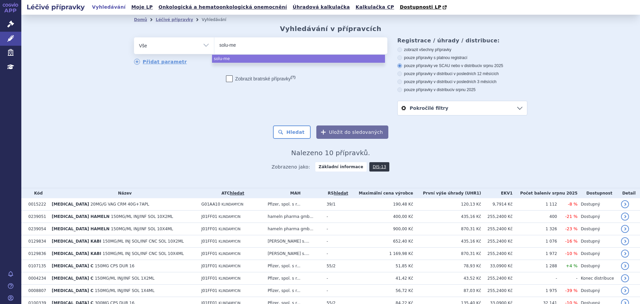
type input "solu-med"
type input "solu-medro"
type input "solu-[MEDICAL_DATA]"
select select "solu-[MEDICAL_DATA]"
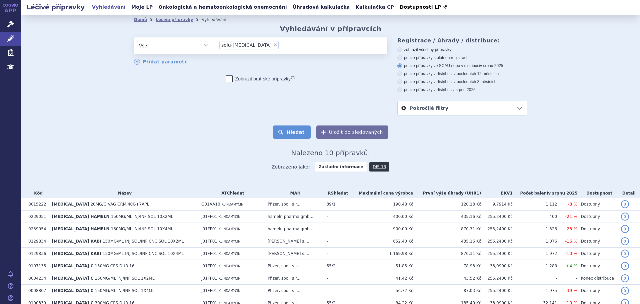
click at [286, 130] on button "Hledat" at bounding box center [292, 131] width 38 height 13
